Goal: Navigation & Orientation: Find specific page/section

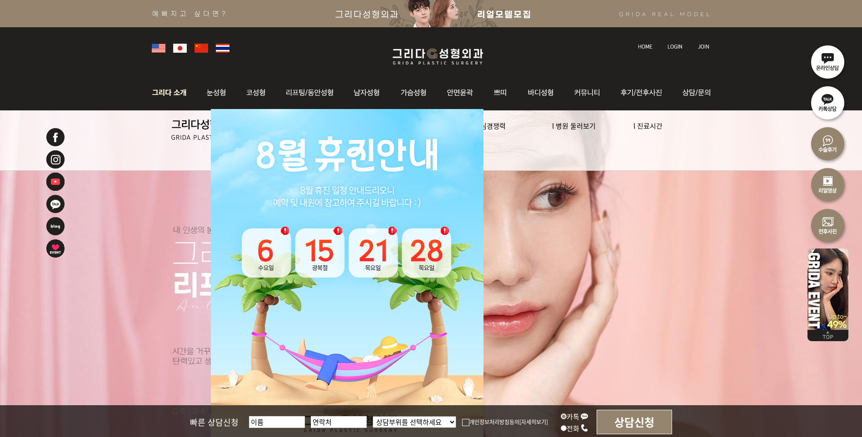
click at [179, 96] on img at bounding box center [171, 92] width 49 height 35
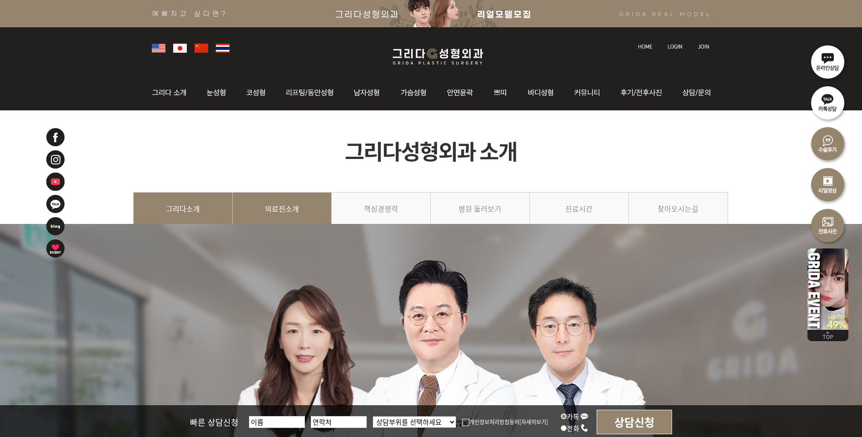
click at [304, 212] on link "의료진소개" at bounding box center [282, 212] width 99 height 41
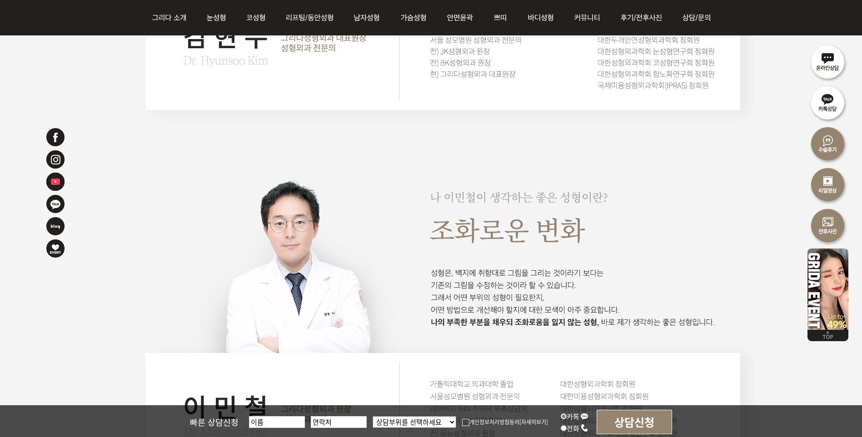
scroll to position [1136, 0]
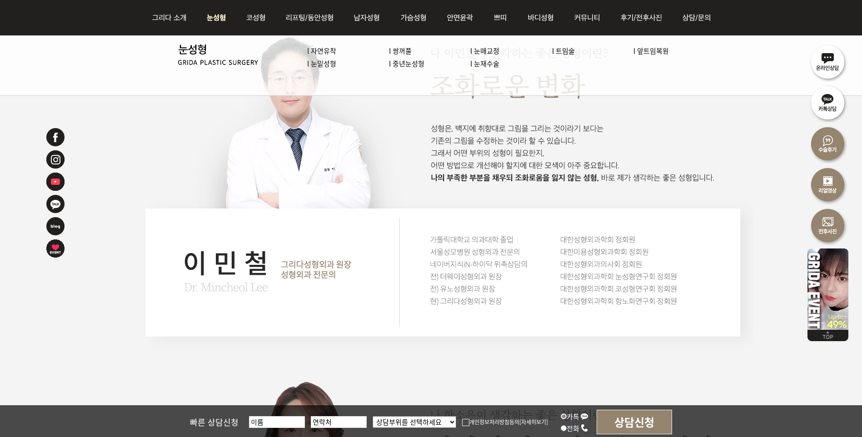
click at [212, 19] on img at bounding box center [216, 17] width 40 height 35
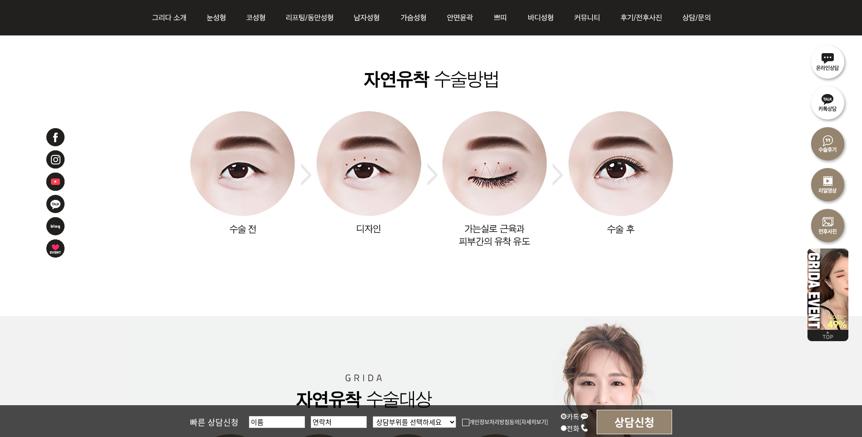
scroll to position [727, 0]
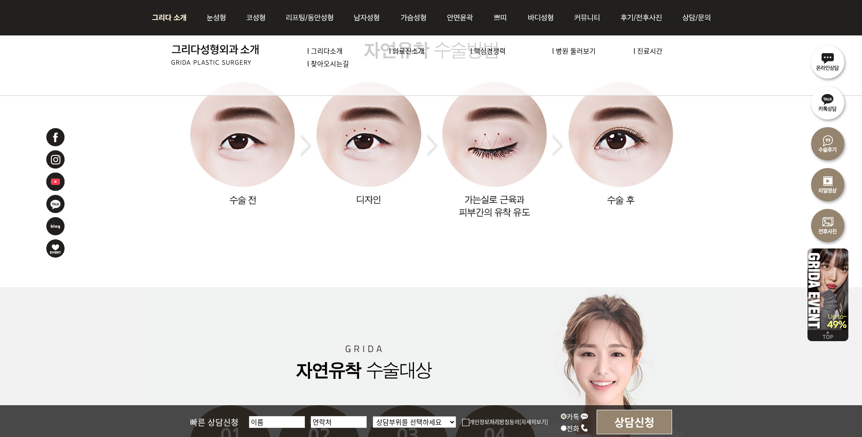
click at [166, 18] on img at bounding box center [171, 17] width 49 height 35
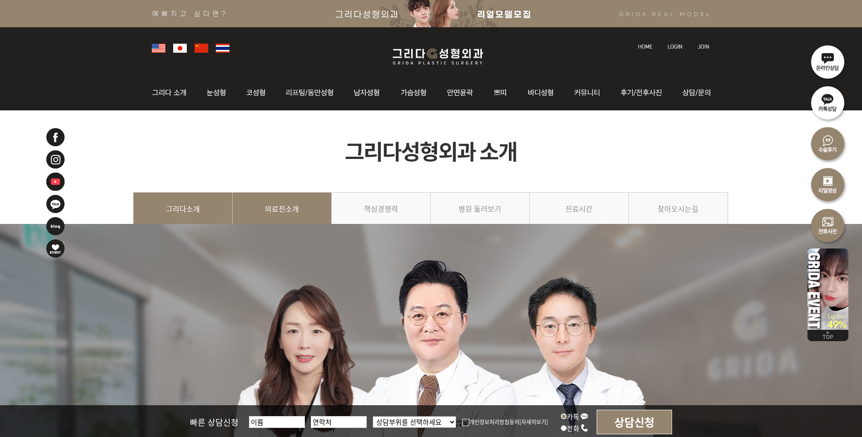
click at [281, 208] on link "의료진소개" at bounding box center [282, 212] width 99 height 41
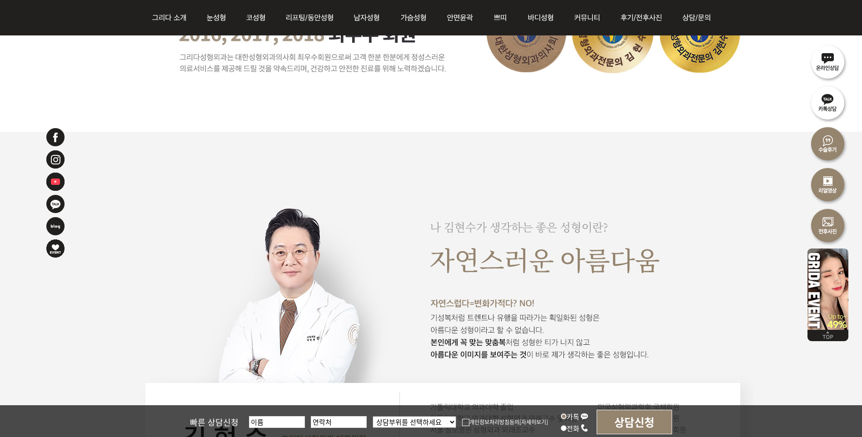
scroll to position [590, 0]
